Goal: Task Accomplishment & Management: Complete application form

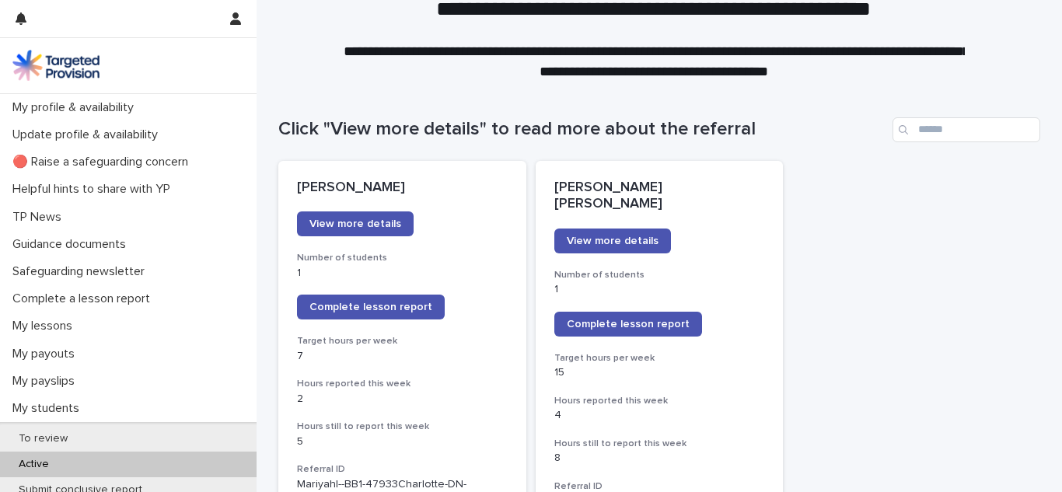
scroll to position [348, 0]
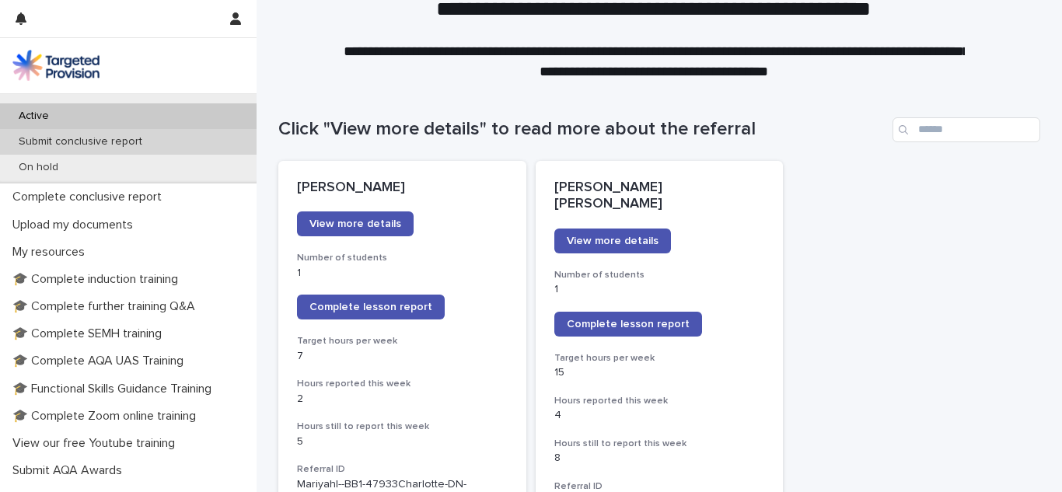
click at [161, 152] on div "Submit conclusive report" at bounding box center [128, 142] width 257 height 26
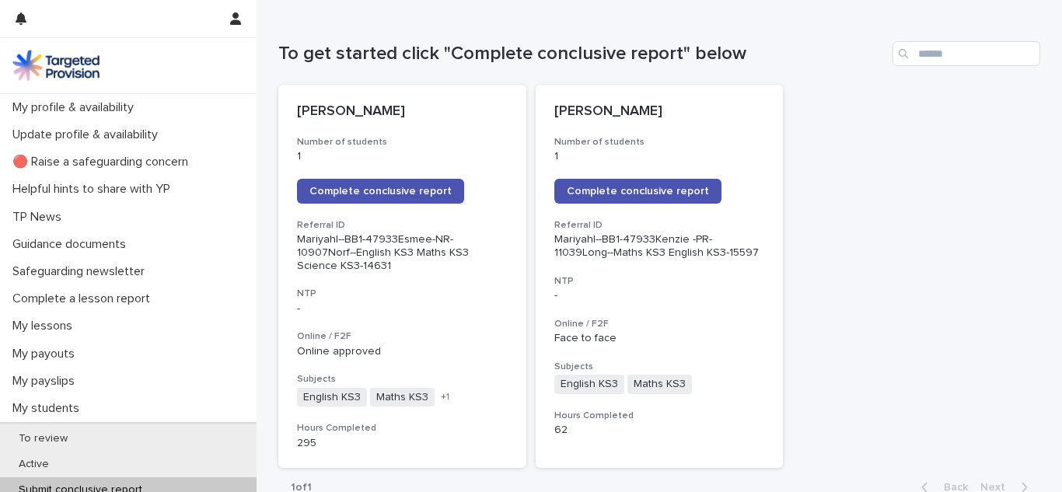
scroll to position [205, 0]
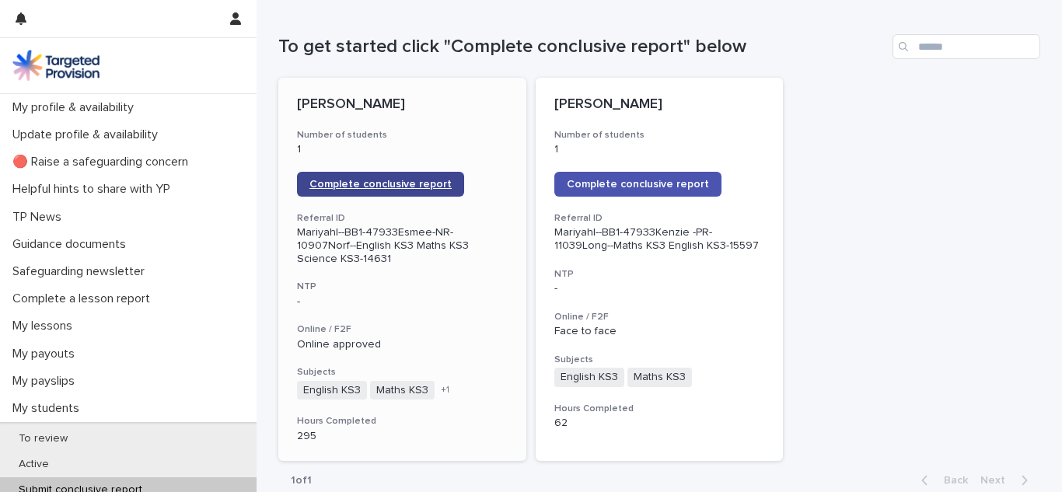
click at [396, 190] on span "Complete conclusive report" at bounding box center [381, 184] width 142 height 11
click at [375, 122] on div "[PERSON_NAME] Number of students 1 Complete conclusive report Referral ID Mariy…" at bounding box center [402, 269] width 248 height 383
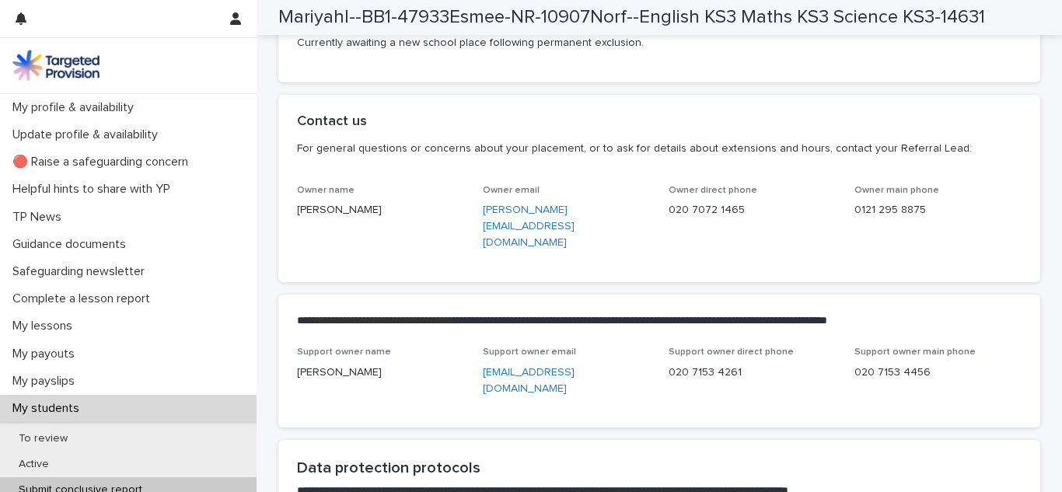
scroll to position [3760, 0]
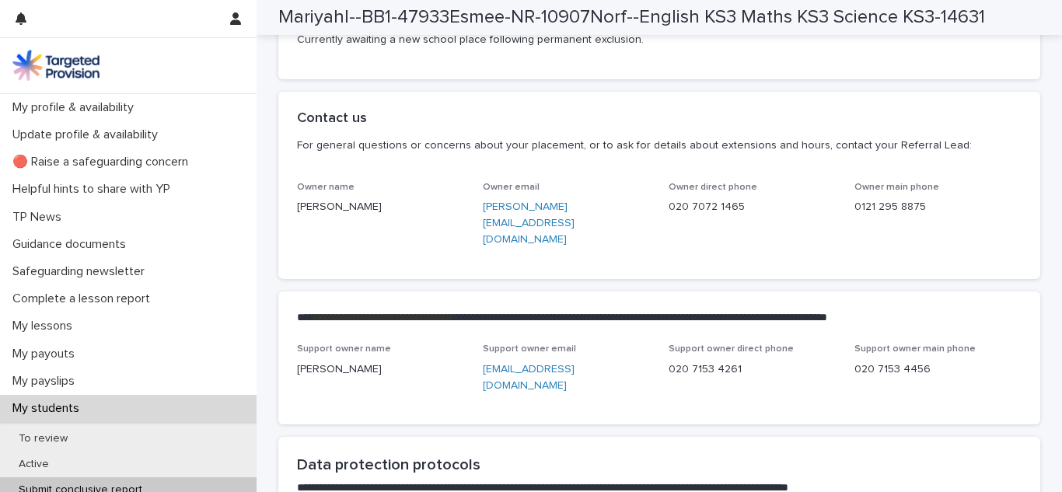
click at [74, 416] on p "My students" at bounding box center [49, 408] width 86 height 15
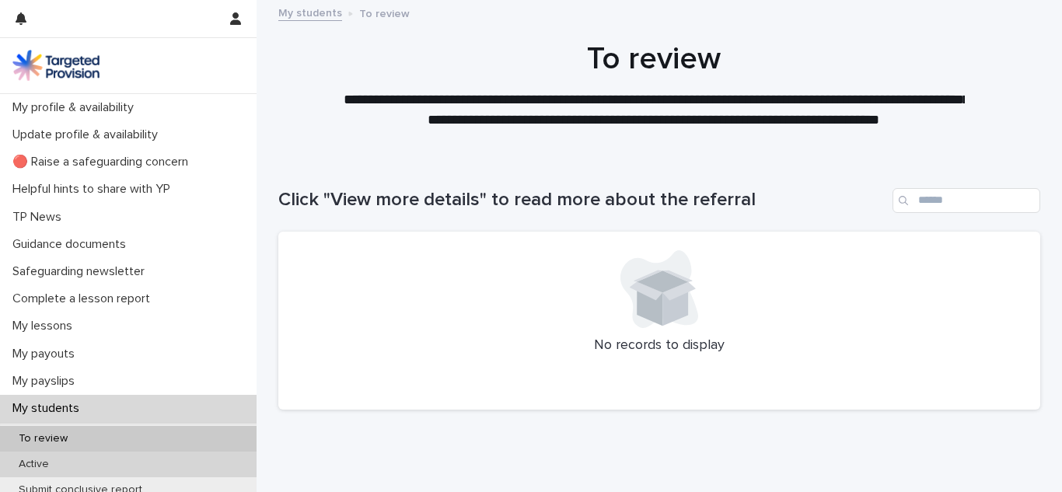
click at [51, 465] on p "Active" at bounding box center [33, 464] width 55 height 13
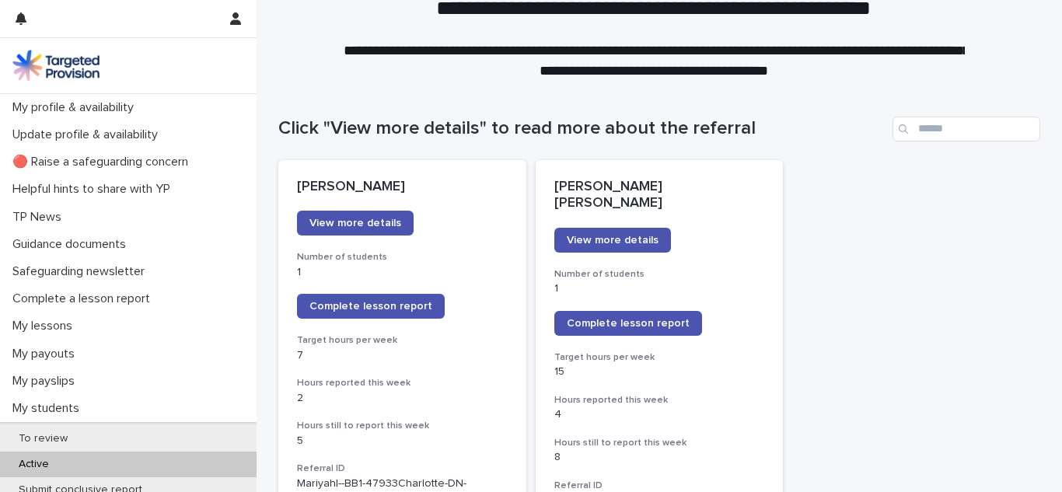
scroll to position [74, 0]
